Goal: Information Seeking & Learning: Find specific page/section

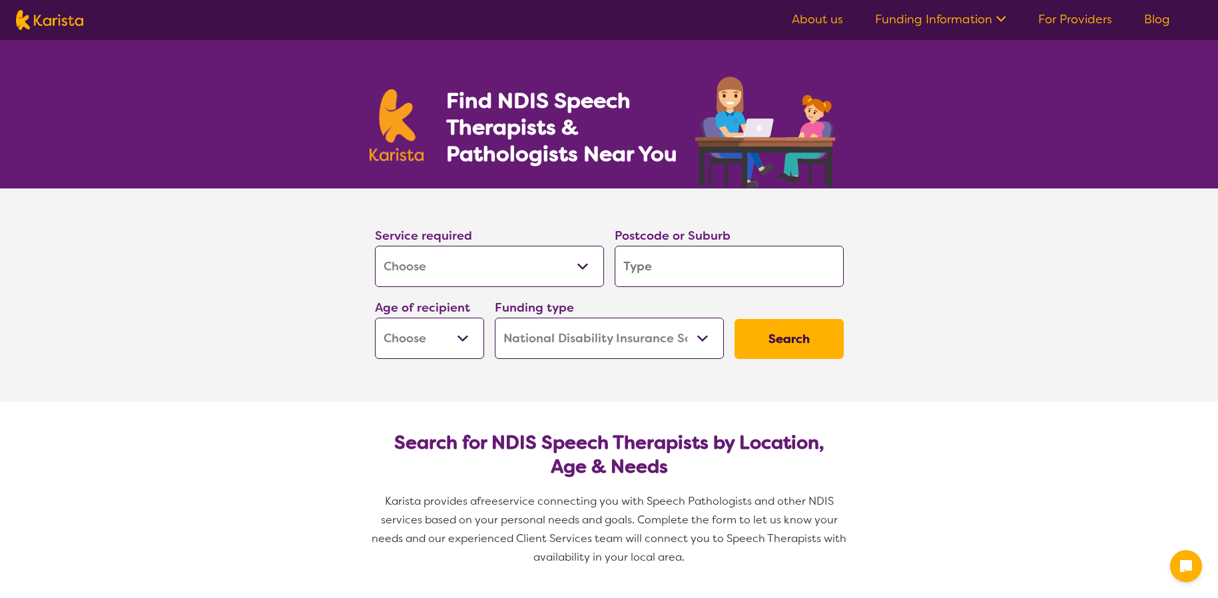
select select "[MEDICAL_DATA]"
select select "NDIS"
select select "[MEDICAL_DATA]"
select select "NDIS"
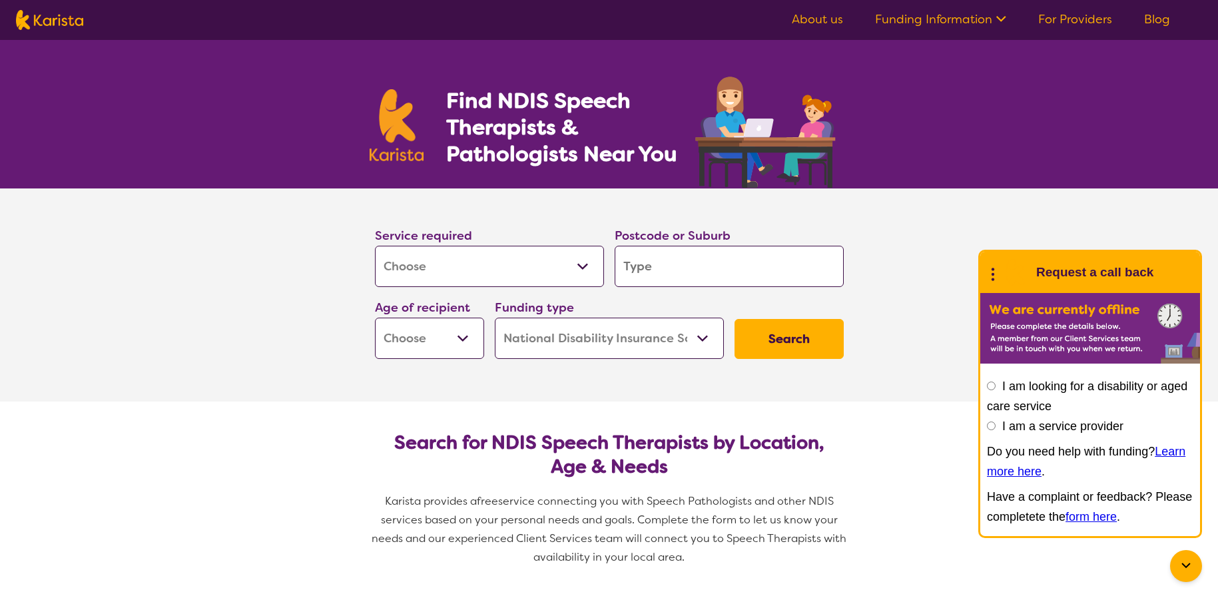
click at [701, 262] on input "search" at bounding box center [729, 266] width 229 height 41
type input "3"
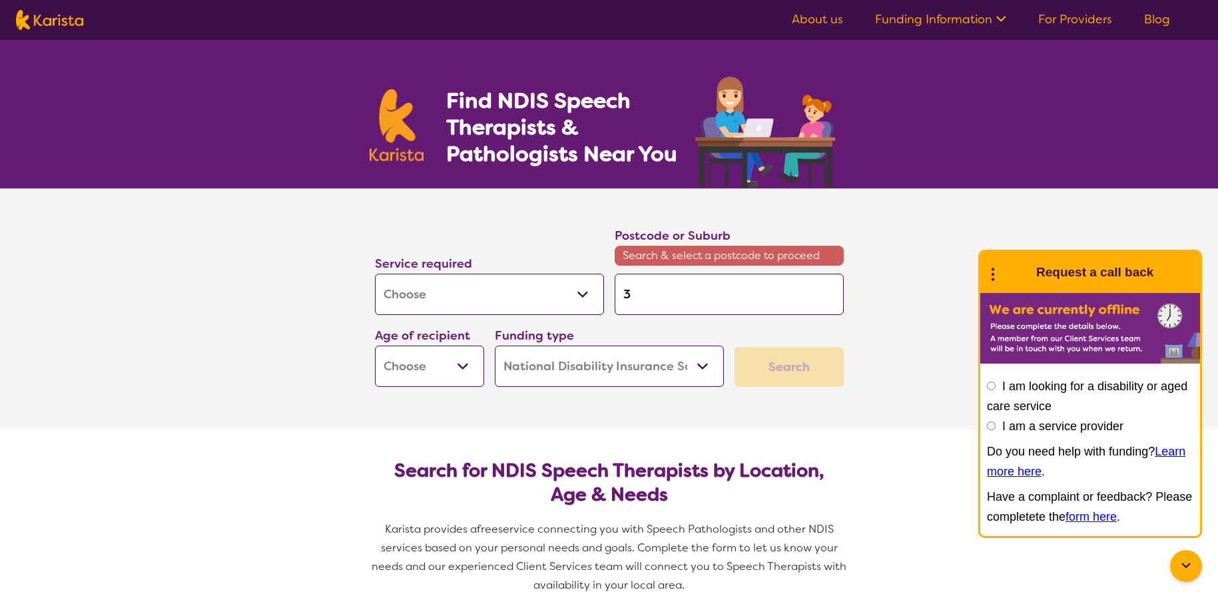
type input "32"
type input "320"
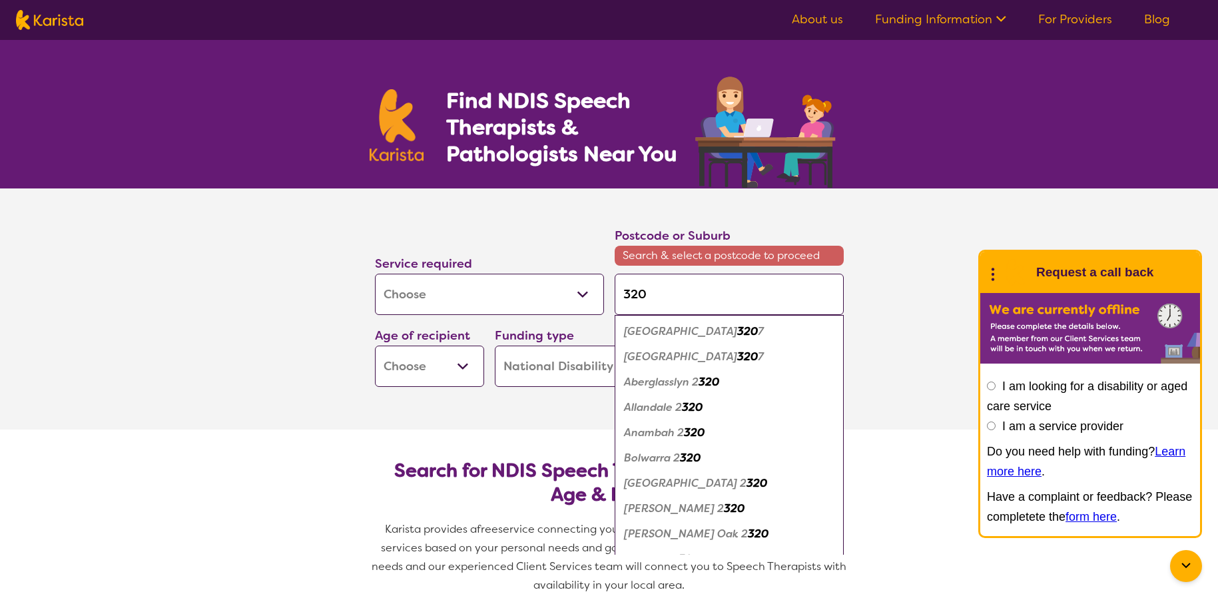
type input "3208"
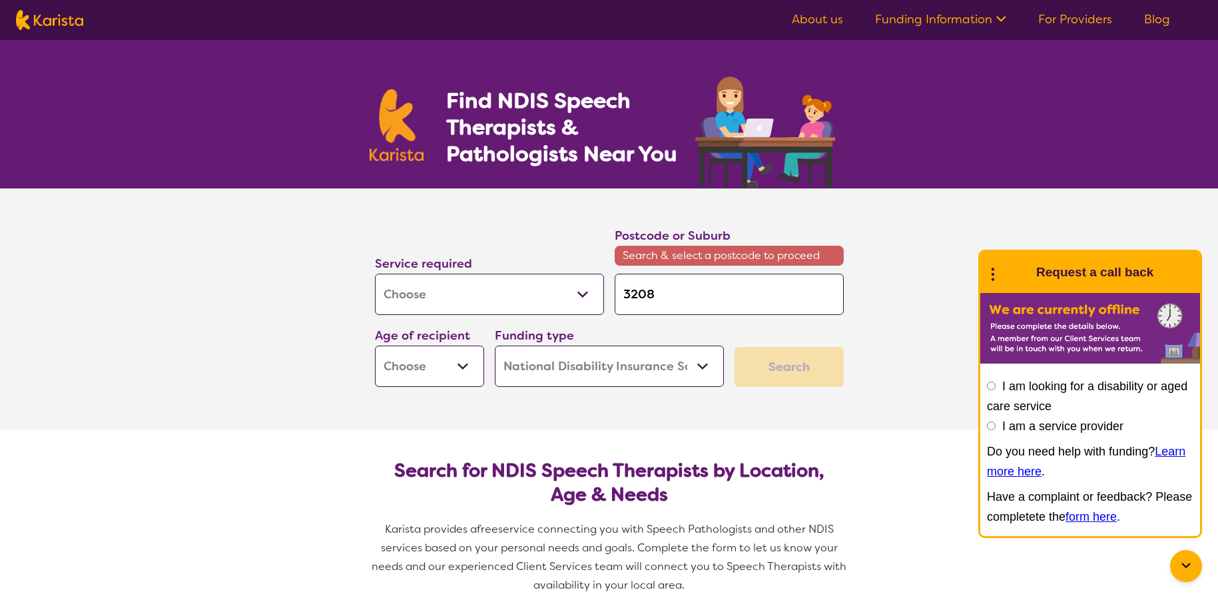
type input "320"
type input "32"
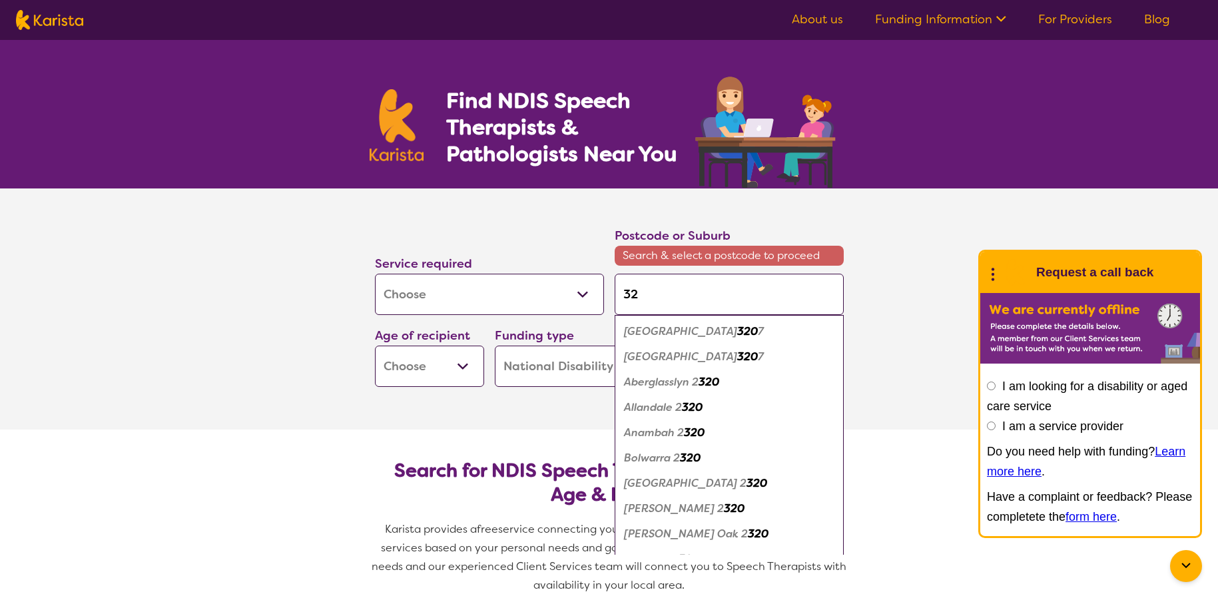
type input "3"
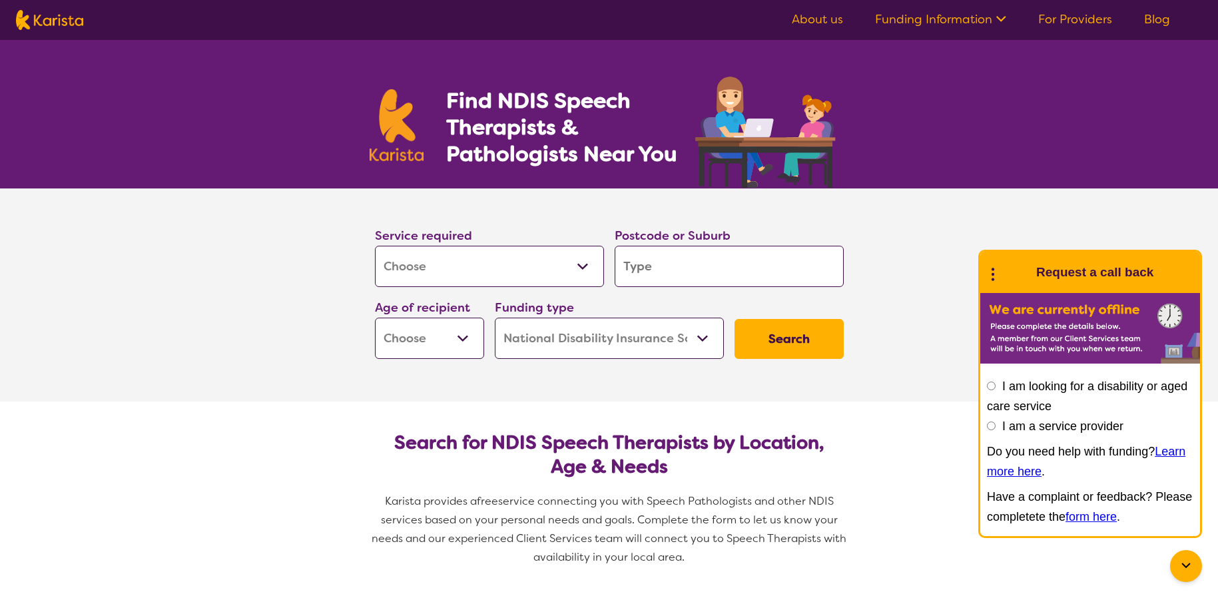
type input "4"
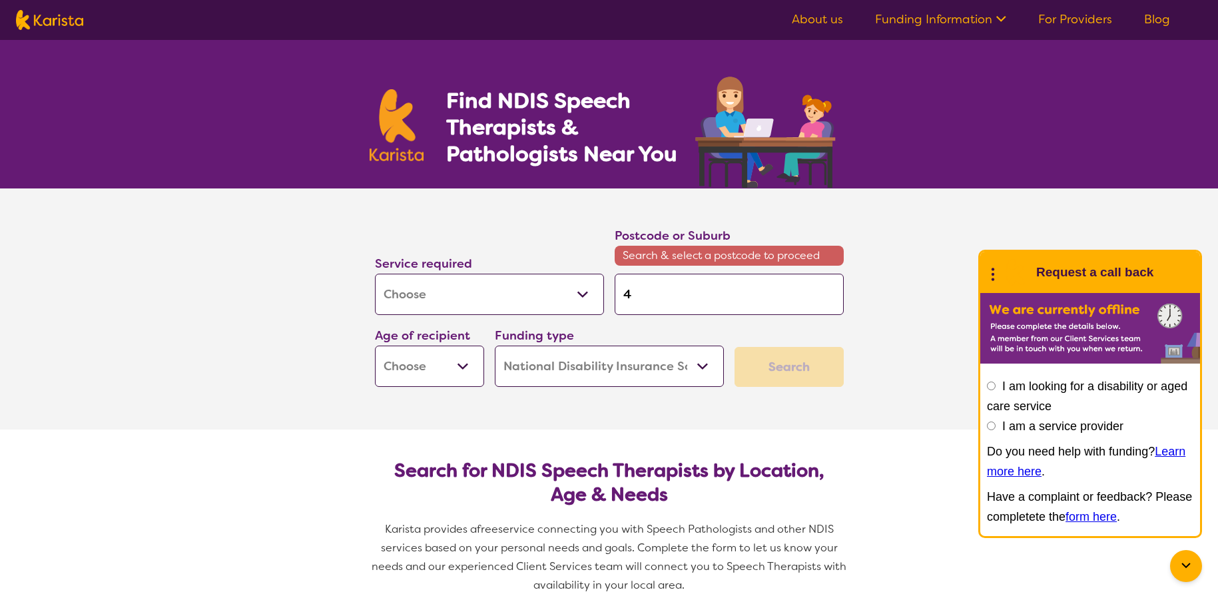
type input "42"
type input "420"
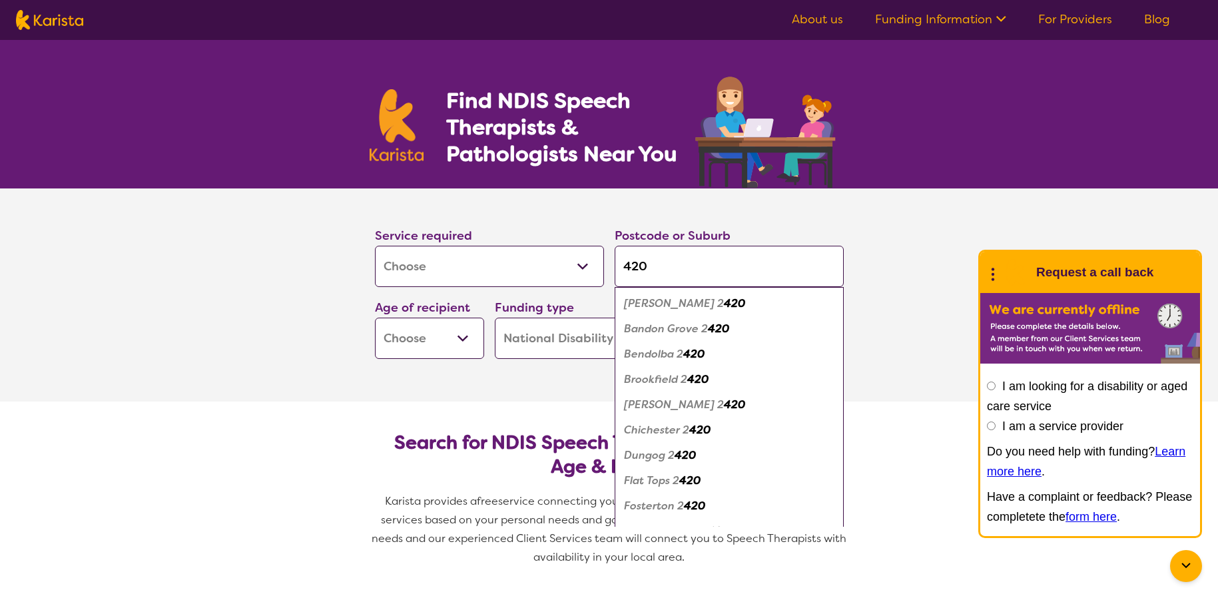
type input "4208"
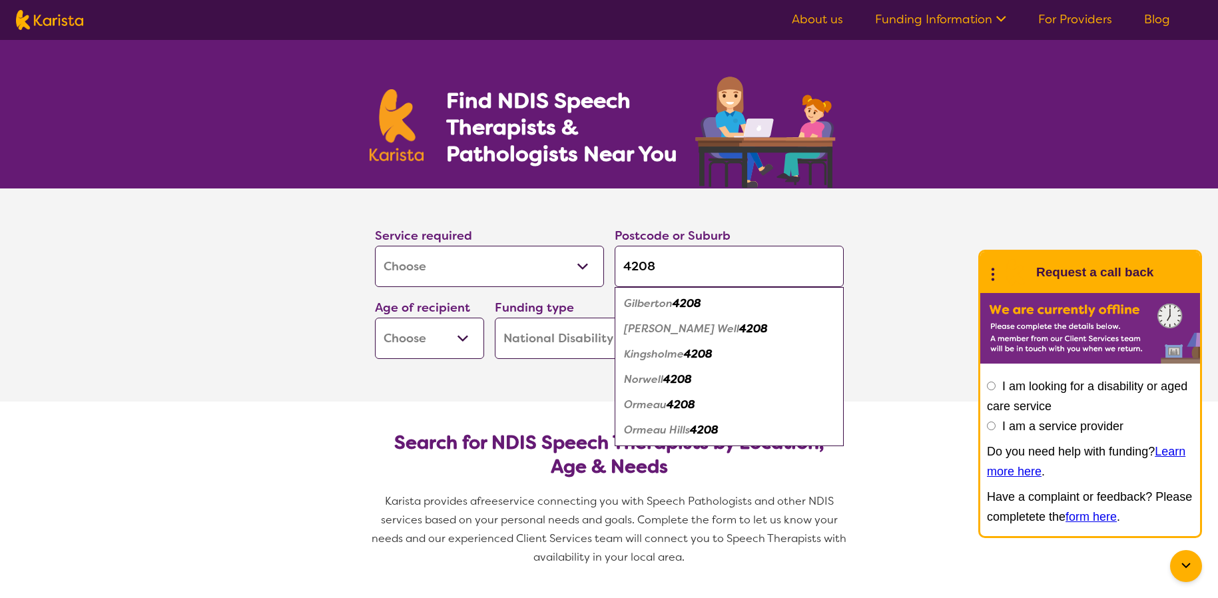
type input "4208"
click at [681, 406] on em "4208" at bounding box center [681, 405] width 29 height 14
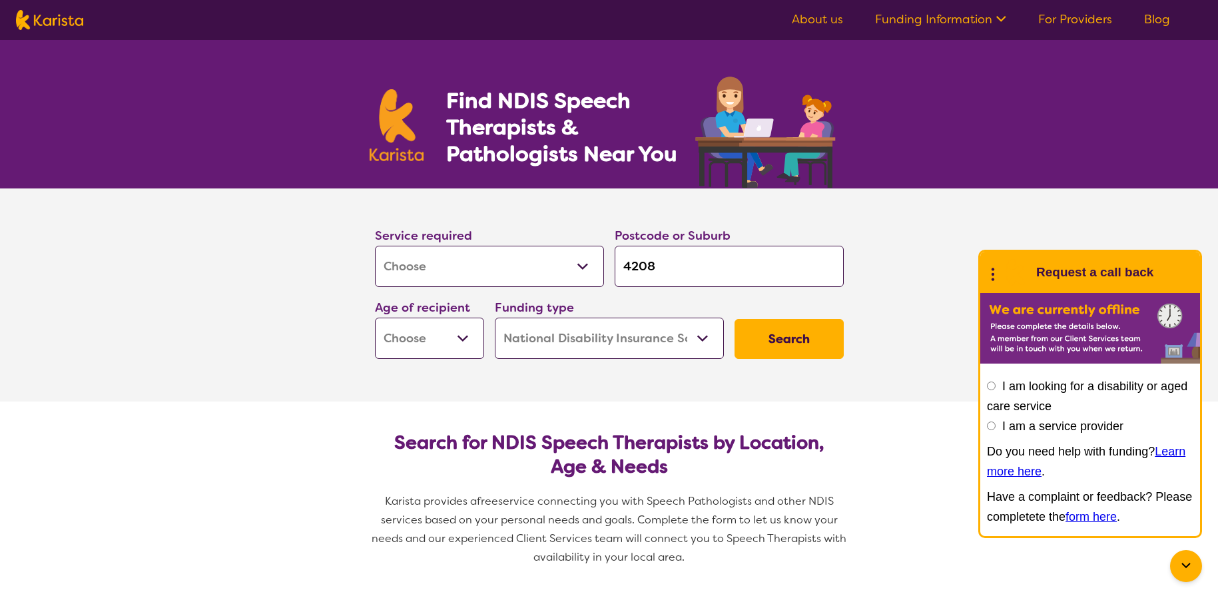
click at [464, 340] on select "Early Childhood - 0 to 9 Child - 10 to 11 Adolescent - 12 to 17 Adult - 18 to 6…" at bounding box center [429, 338] width 109 height 41
select select "AD"
click at [375, 318] on select "Early Childhood - 0 to 9 Child - 10 to 11 Adolescent - 12 to 17 Adult - 18 to 6…" at bounding box center [429, 338] width 109 height 41
select select "AD"
click at [693, 341] on select "Home Care Package (HCP) National Disability Insurance Scheme (NDIS) I don't know" at bounding box center [609, 338] width 229 height 41
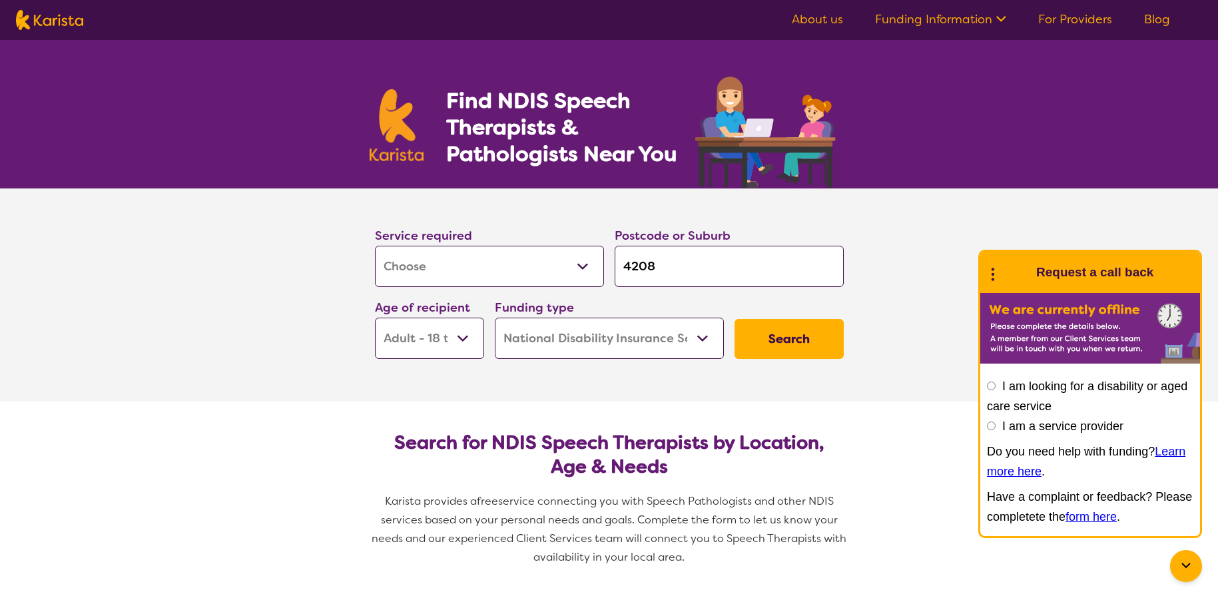
click at [693, 341] on select "Home Care Package (HCP) National Disability Insurance Scheme (NDIS) I don't know" at bounding box center [609, 338] width 229 height 41
click at [810, 341] on button "Search" at bounding box center [788, 339] width 109 height 40
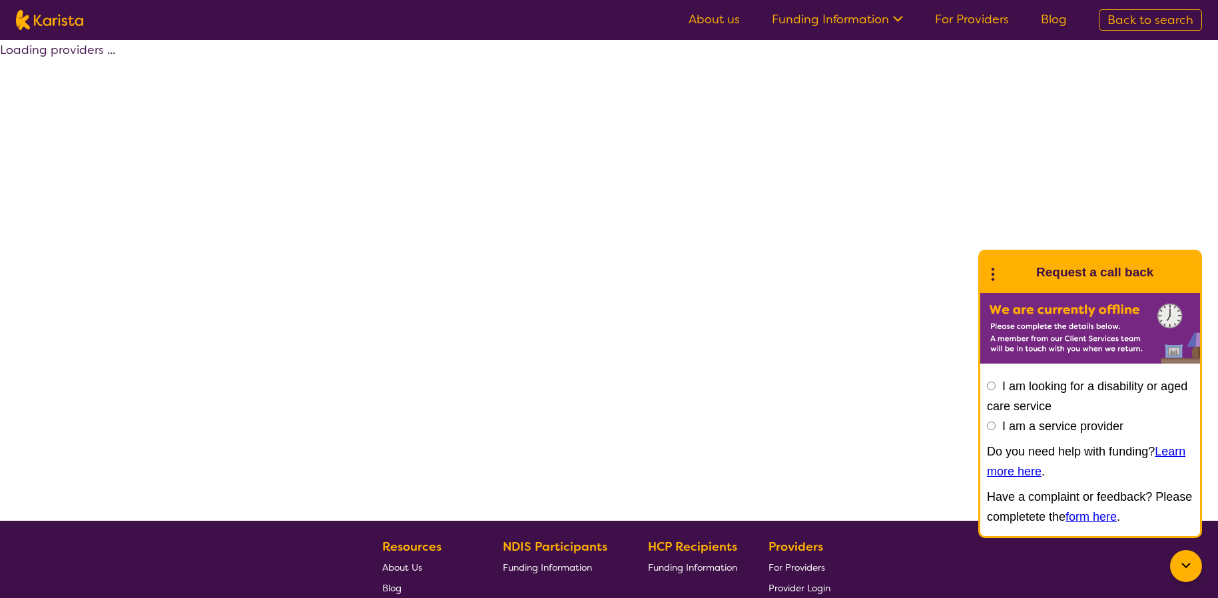
select select "by_score"
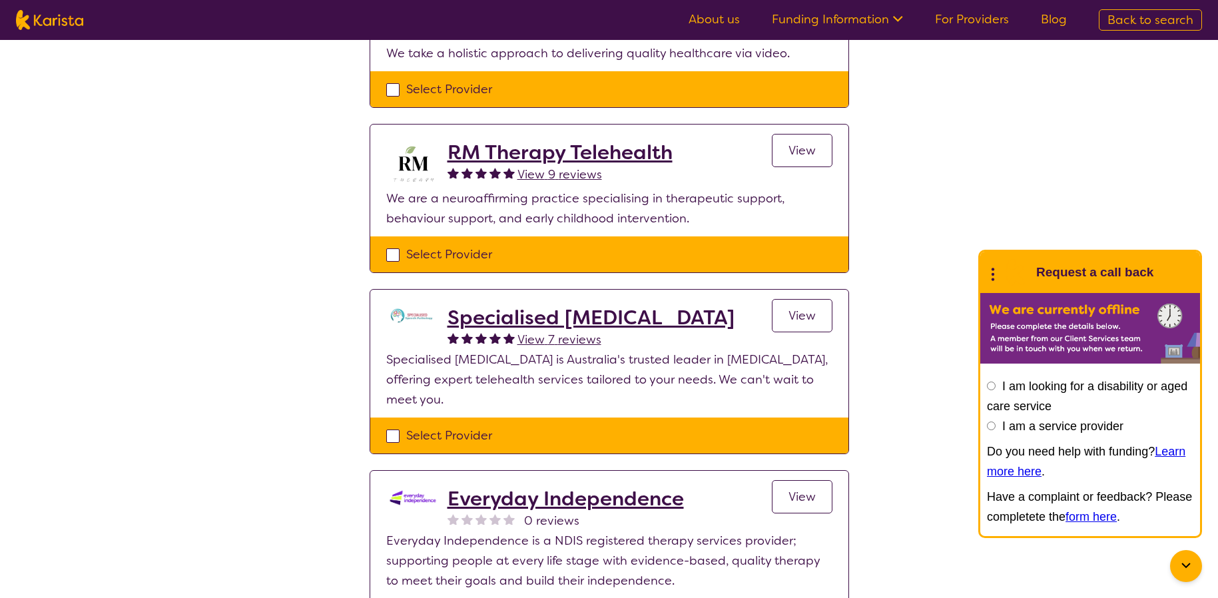
scroll to position [200, 0]
